Goal: Share content: Share content

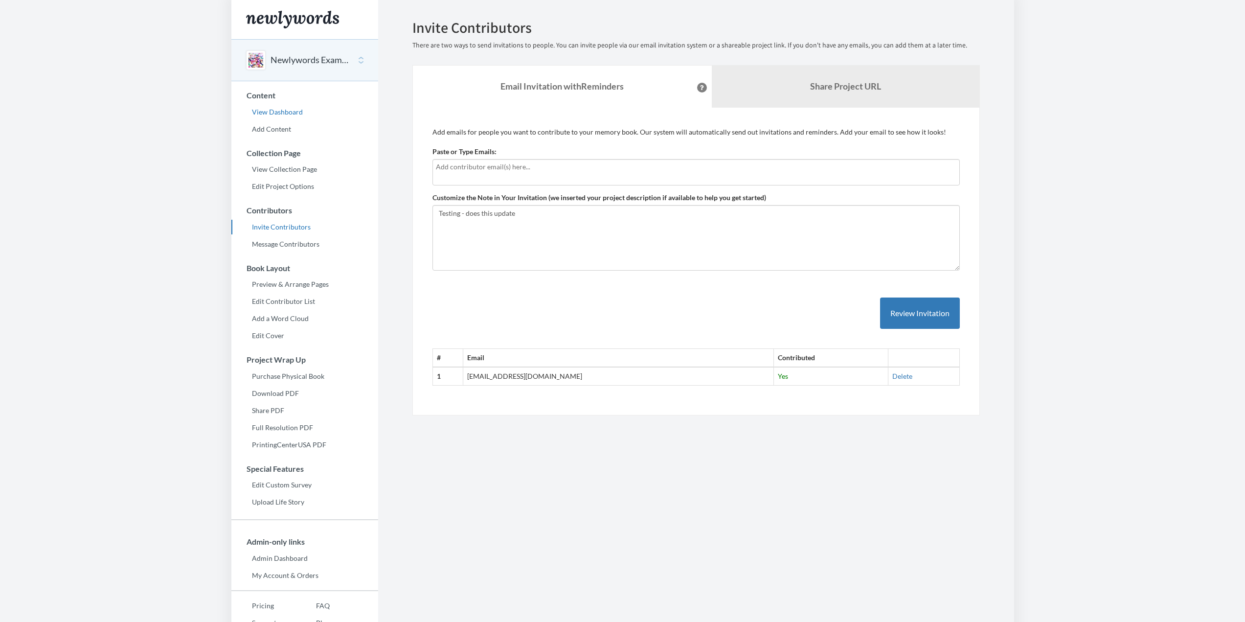
scroll to position [295, 0]
click at [273, 558] on link "Admin Dashboard" at bounding box center [304, 558] width 147 height 15
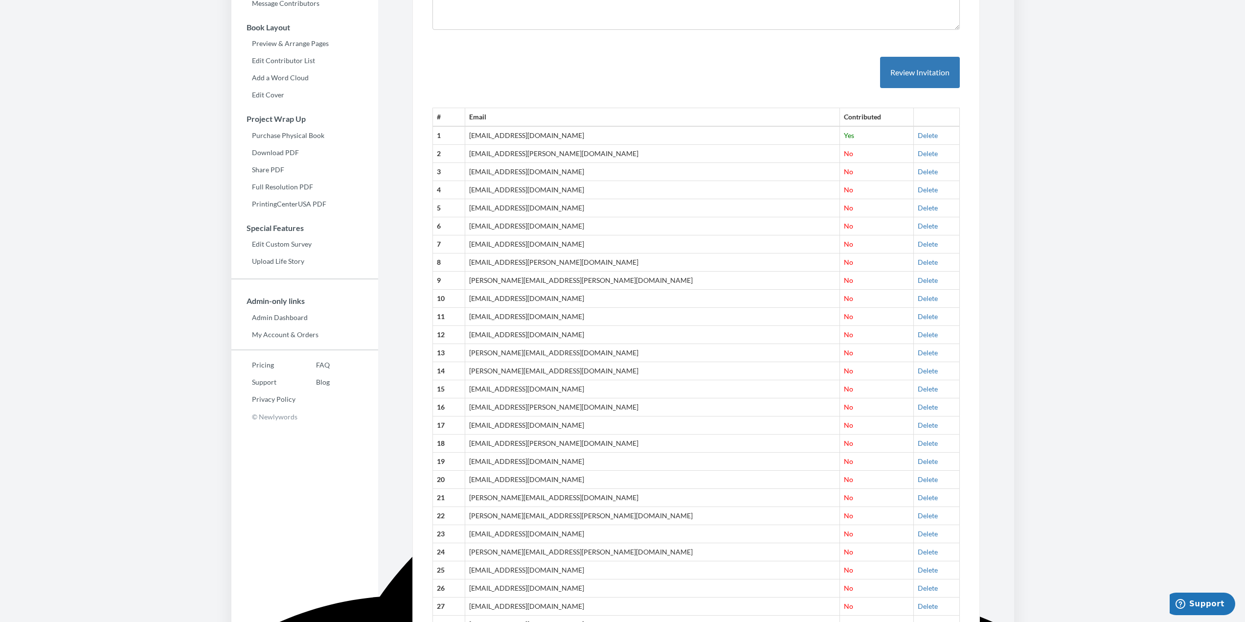
scroll to position [47, 0]
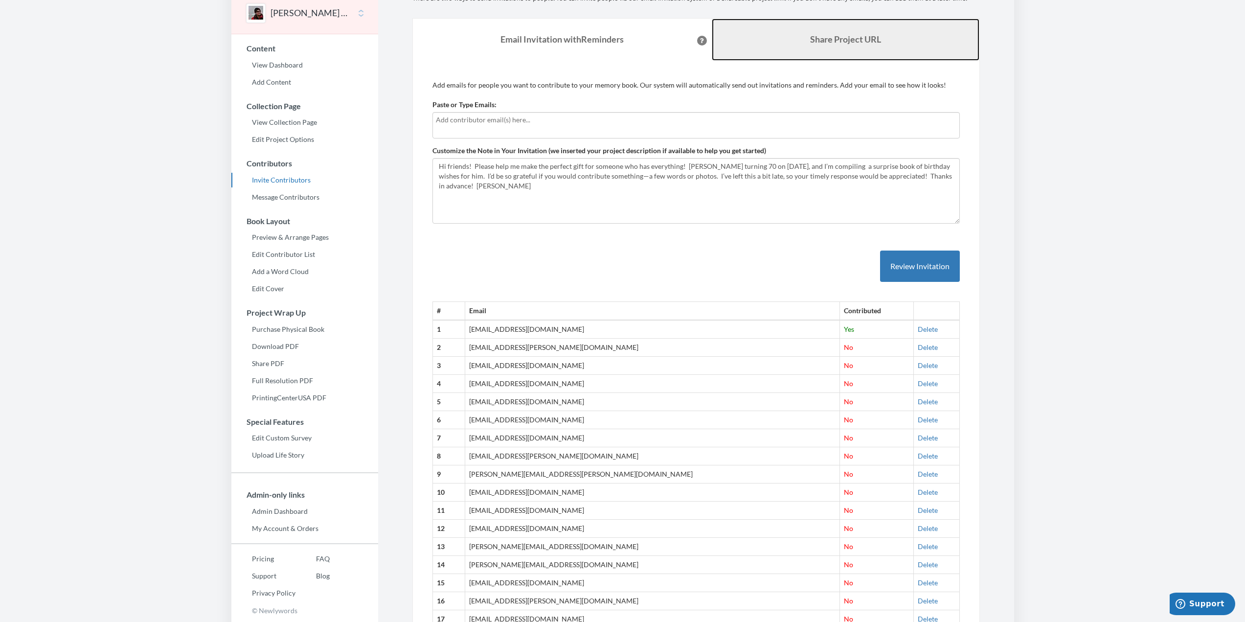
click at [778, 34] on link "Share Project URL" at bounding box center [846, 40] width 268 height 42
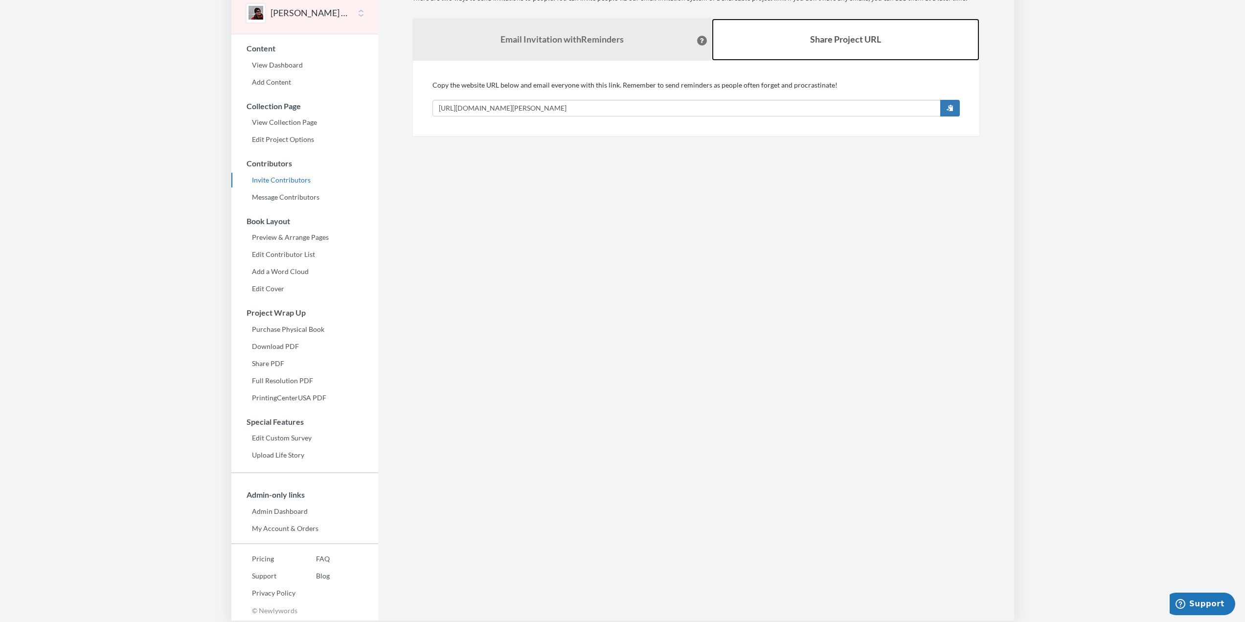
scroll to position [46, 0]
click at [692, 107] on input "[URL][DOMAIN_NAME][PERSON_NAME]" at bounding box center [687, 109] width 508 height 17
click at [620, 106] on input "[URL][DOMAIN_NAME][PERSON_NAME]" at bounding box center [687, 109] width 508 height 17
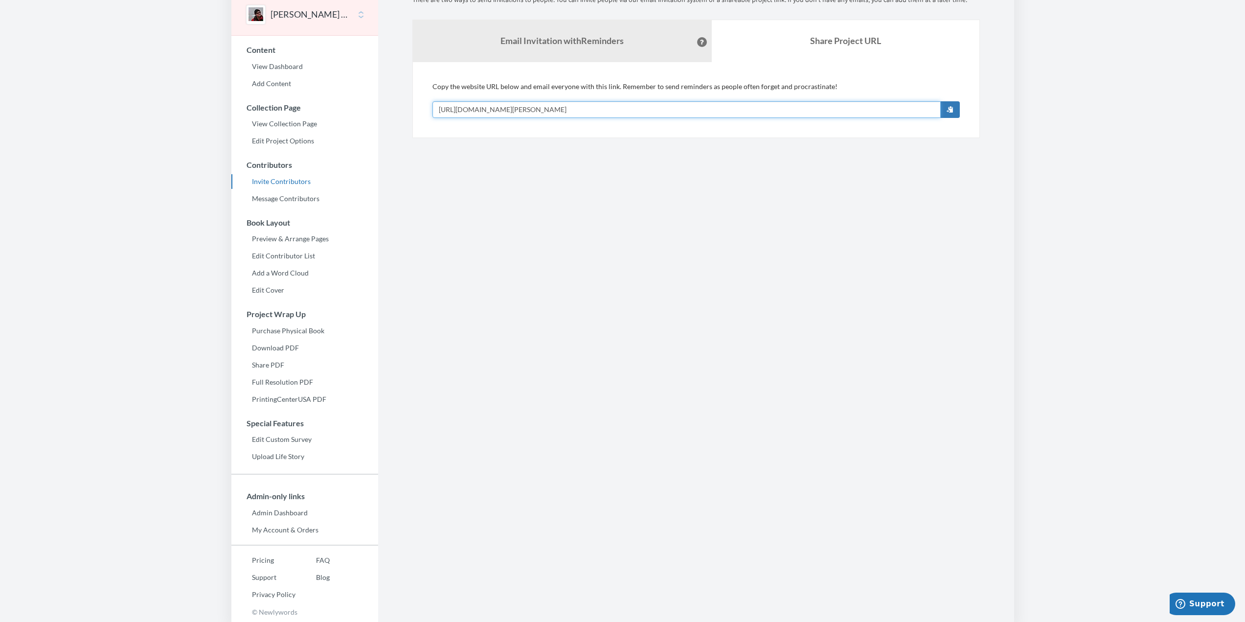
click at [620, 106] on input "[URL][DOMAIN_NAME][PERSON_NAME]" at bounding box center [687, 109] width 508 height 17
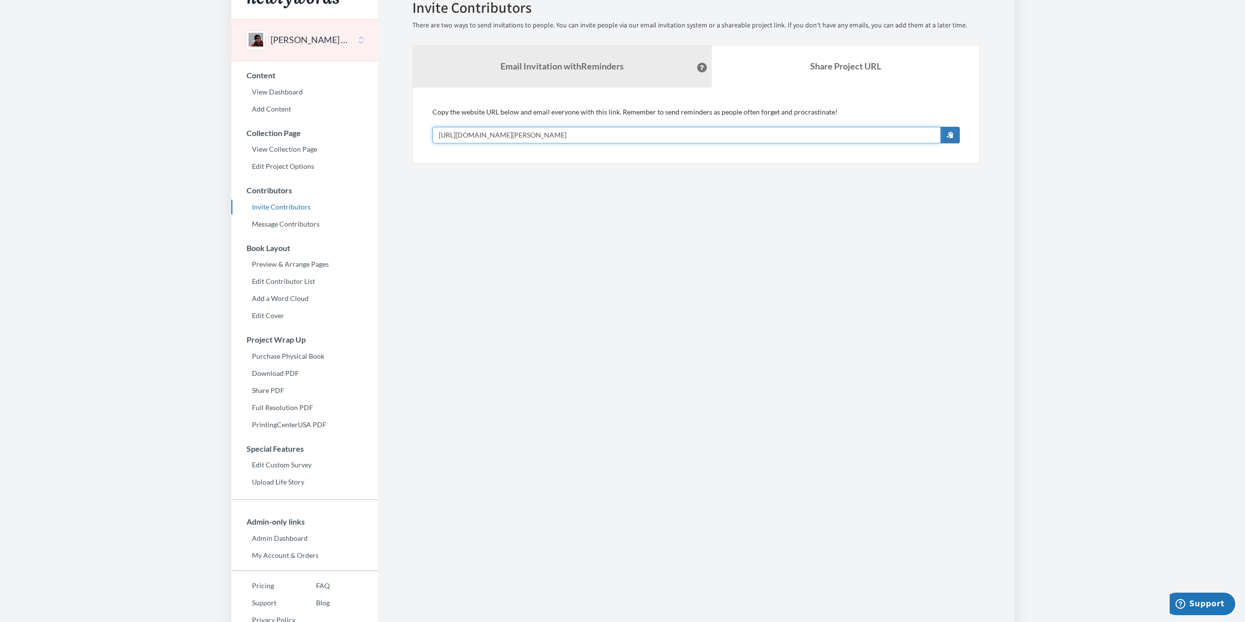
scroll to position [0, 0]
